Goal: Navigation & Orientation: Find specific page/section

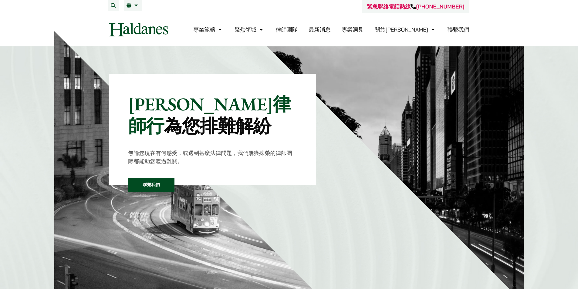
click at [297, 29] on link "律師團隊" at bounding box center [287, 29] width 22 height 7
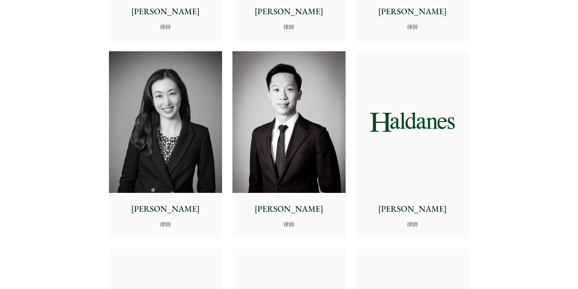
scroll to position [1910, 0]
